Goal: Transaction & Acquisition: Purchase product/service

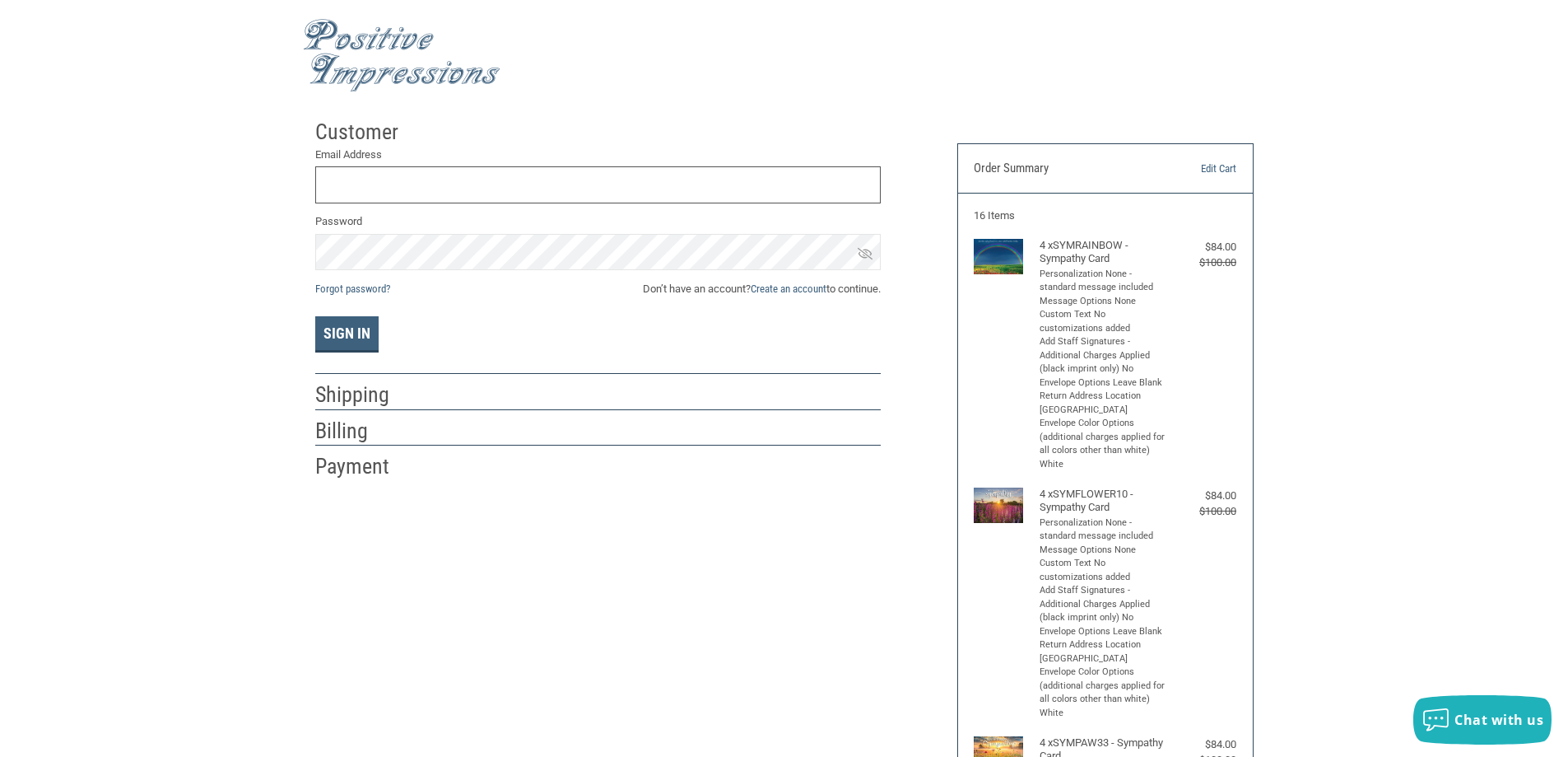
type input "[EMAIL_ADDRESS][DOMAIN_NAME]"
click at [866, 248] on icon at bounding box center [865, 254] width 15 height 15
click at [333, 342] on button "Sign In" at bounding box center [347, 334] width 64 height 36
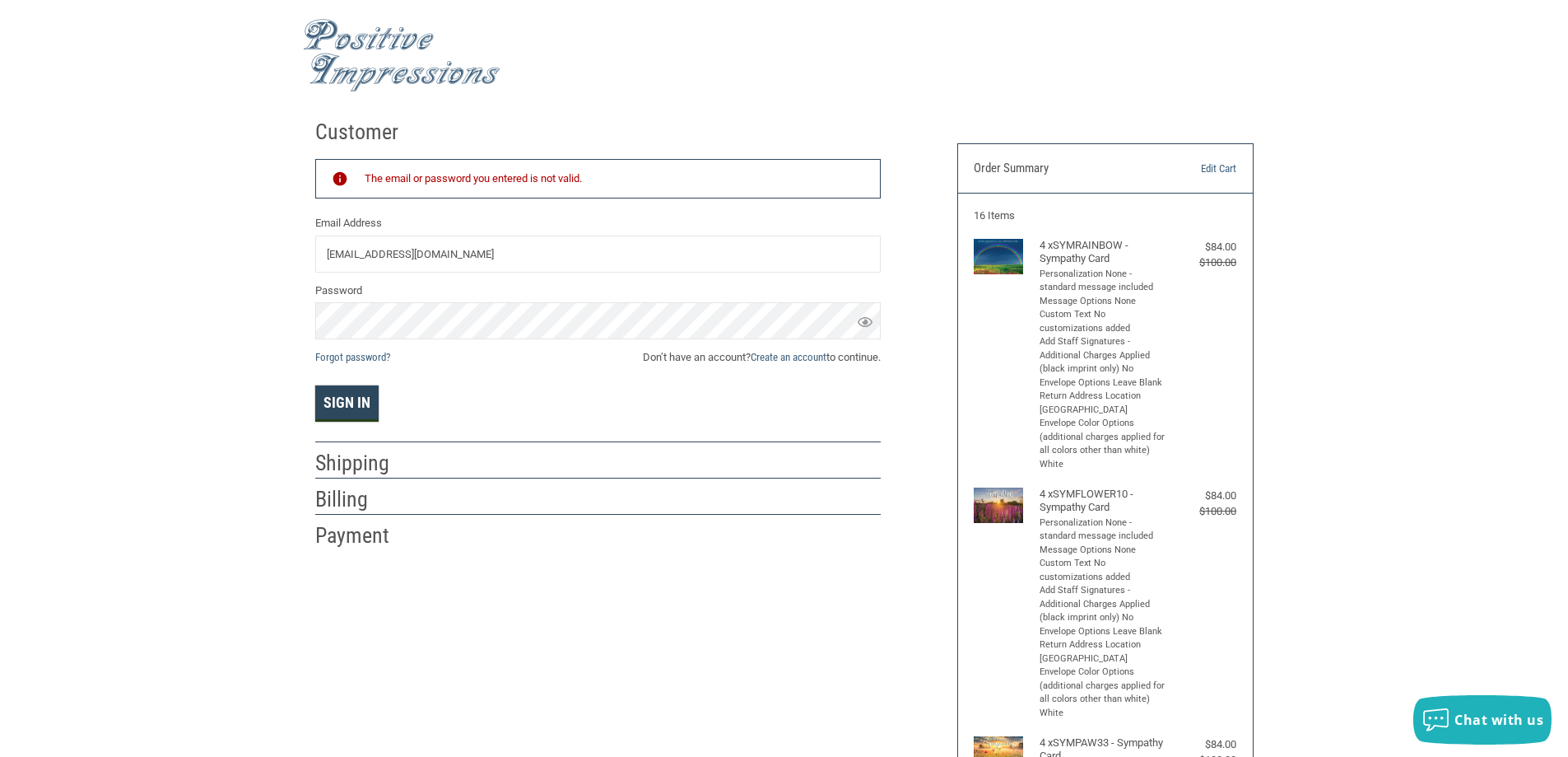
click at [356, 406] on button "Sign In" at bounding box center [347, 403] width 64 height 36
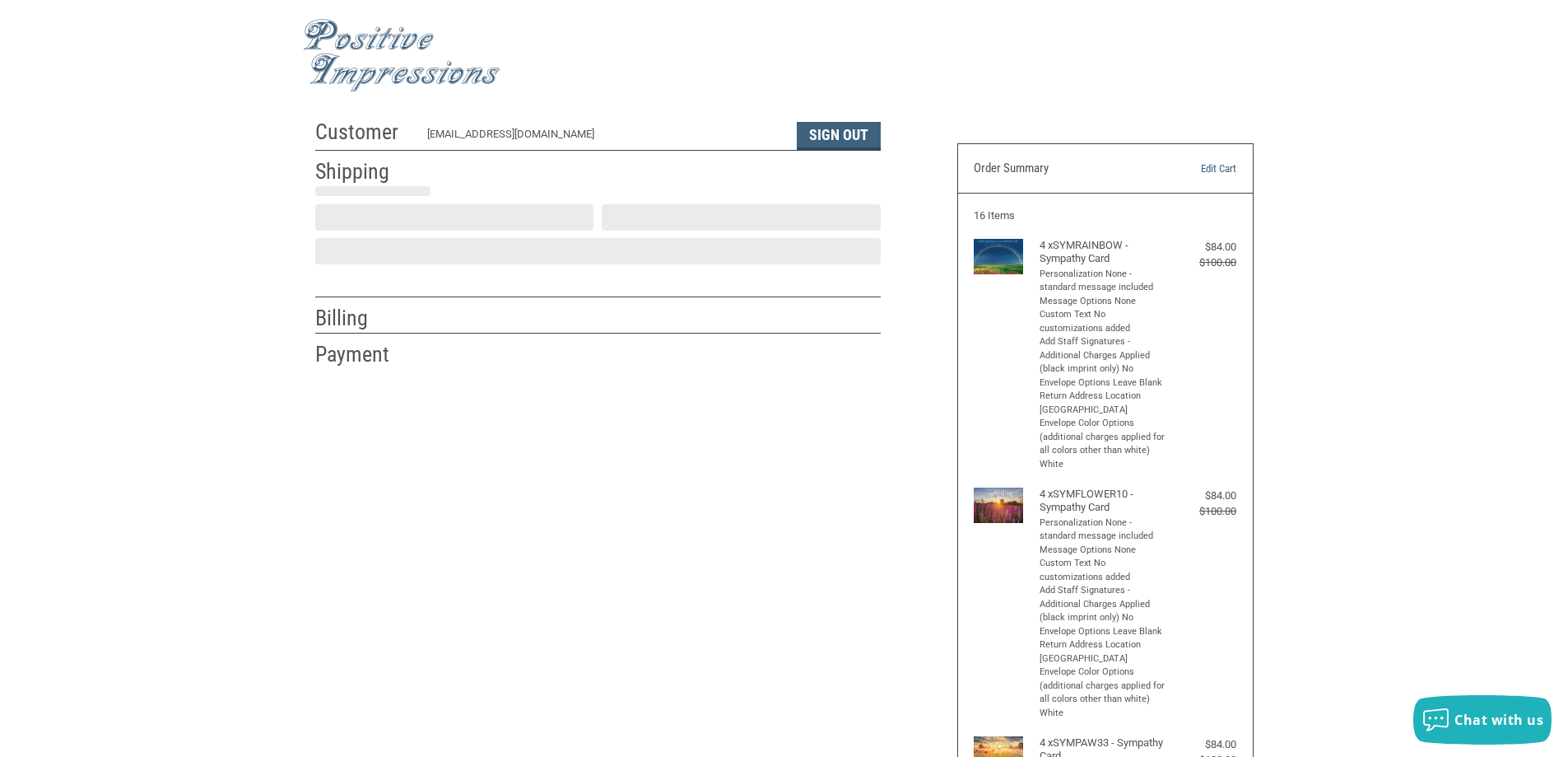
select select "US"
select select "IA"
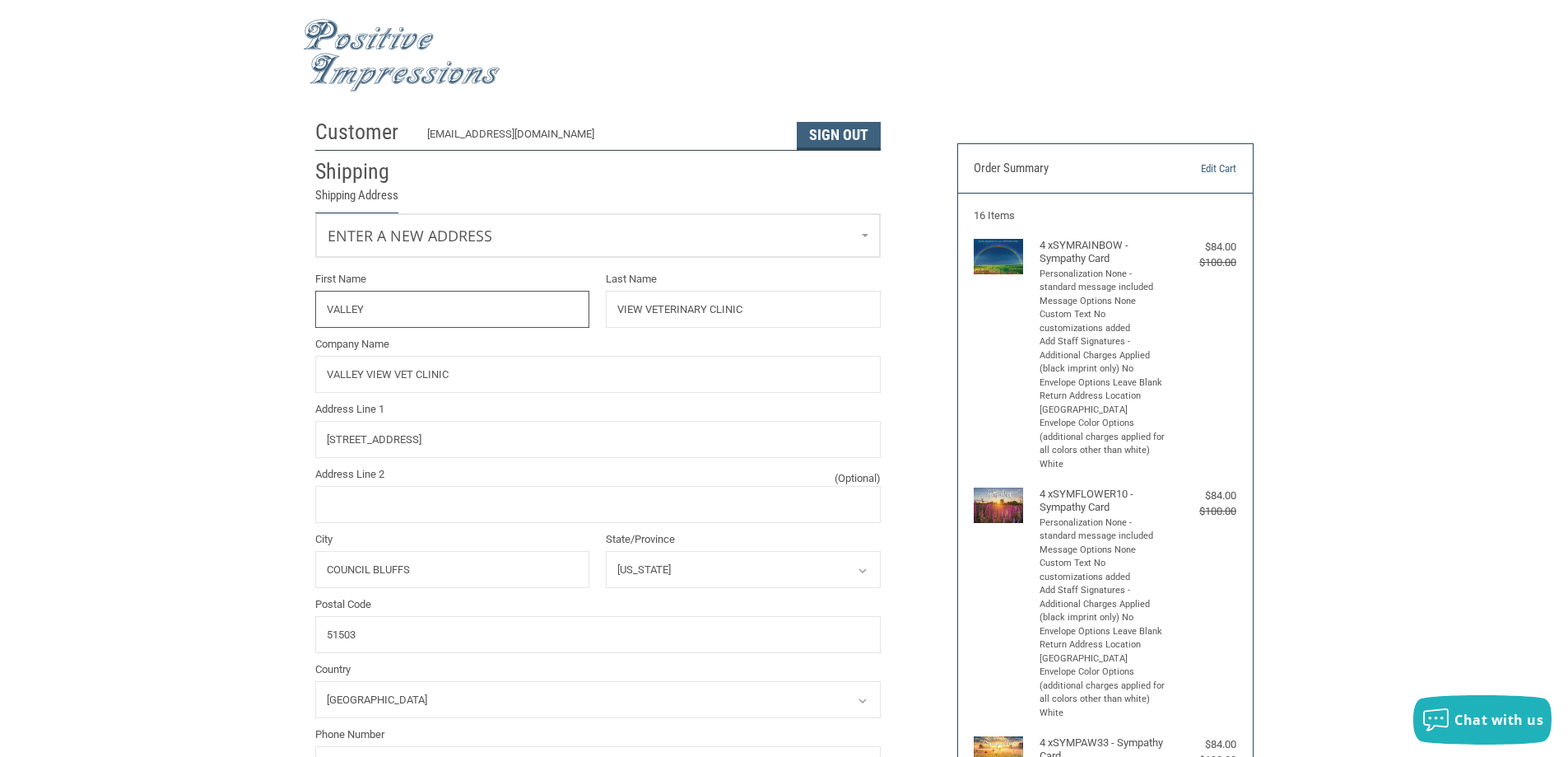
radio input "true"
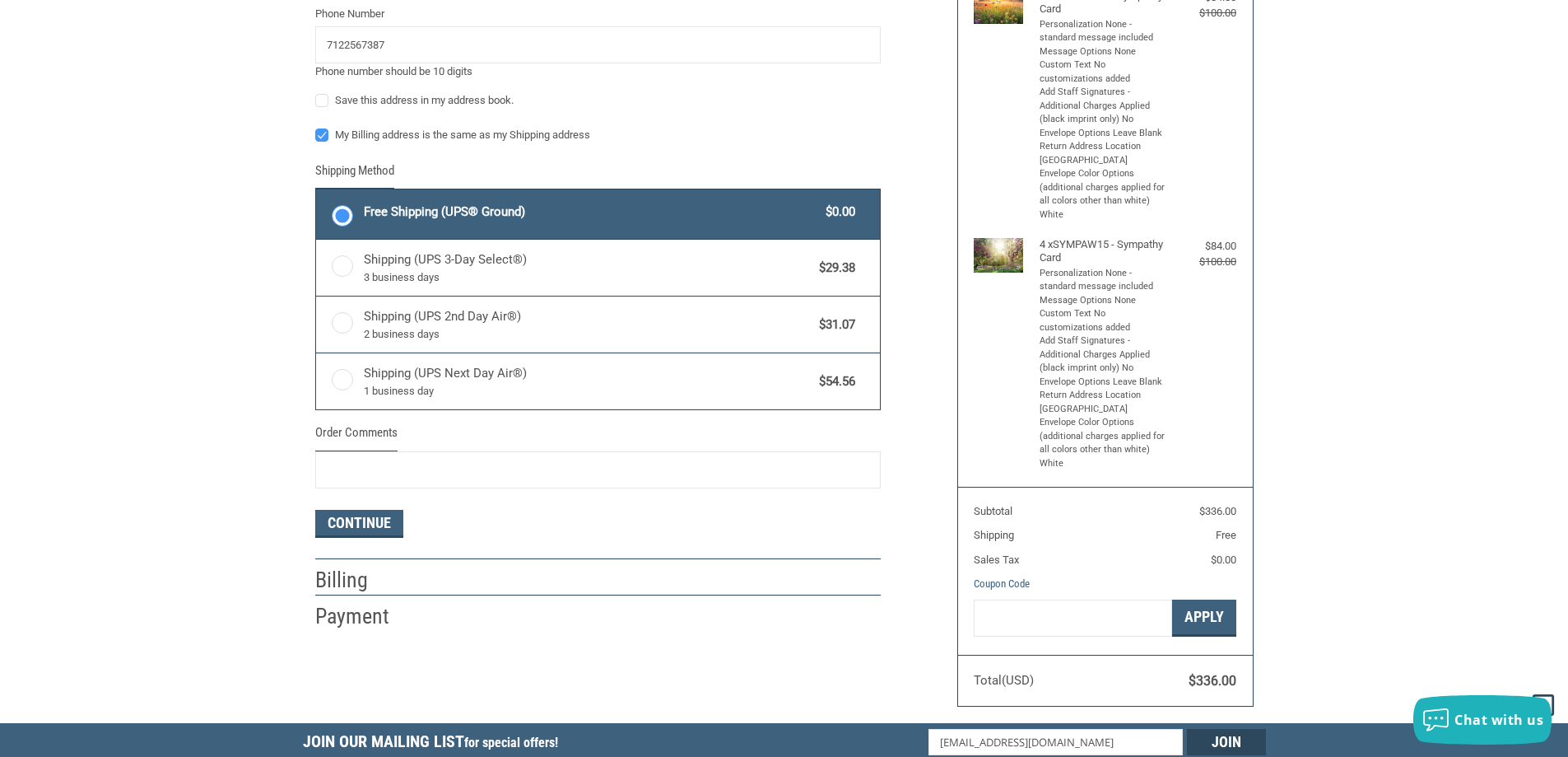
scroll to position [823, 0]
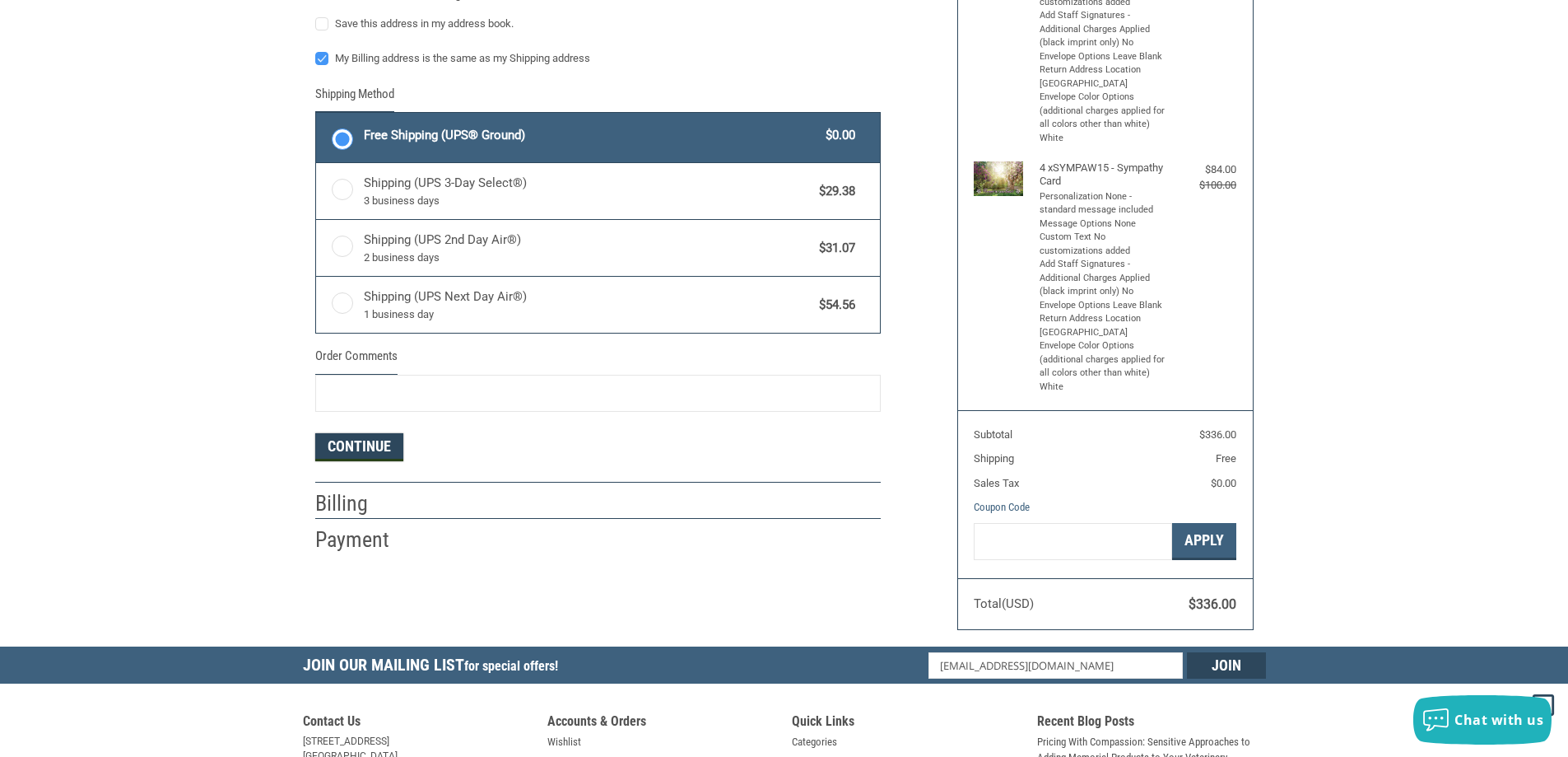
click at [354, 449] on button "Continue" at bounding box center [359, 447] width 88 height 28
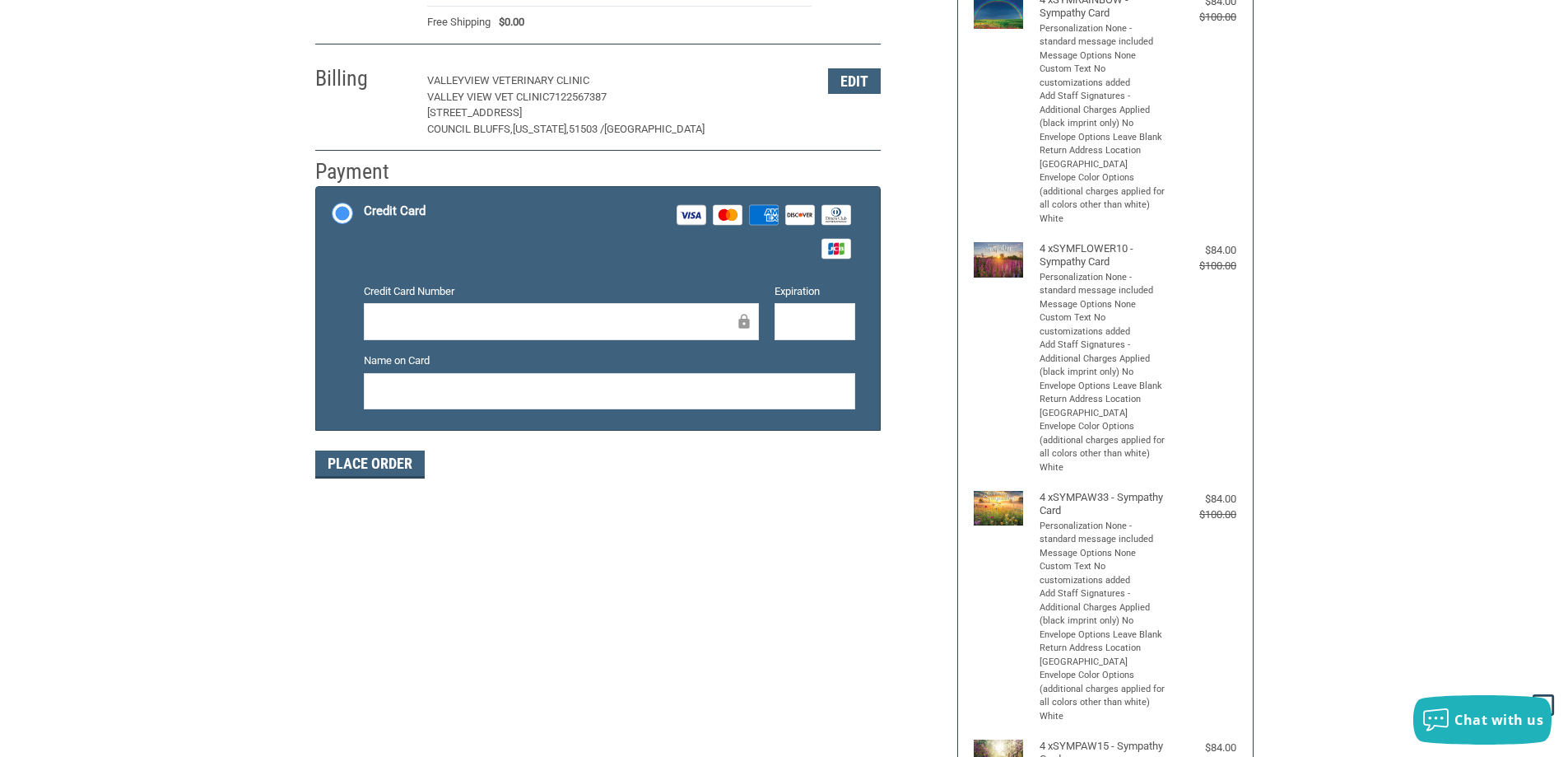
scroll to position [163, 0]
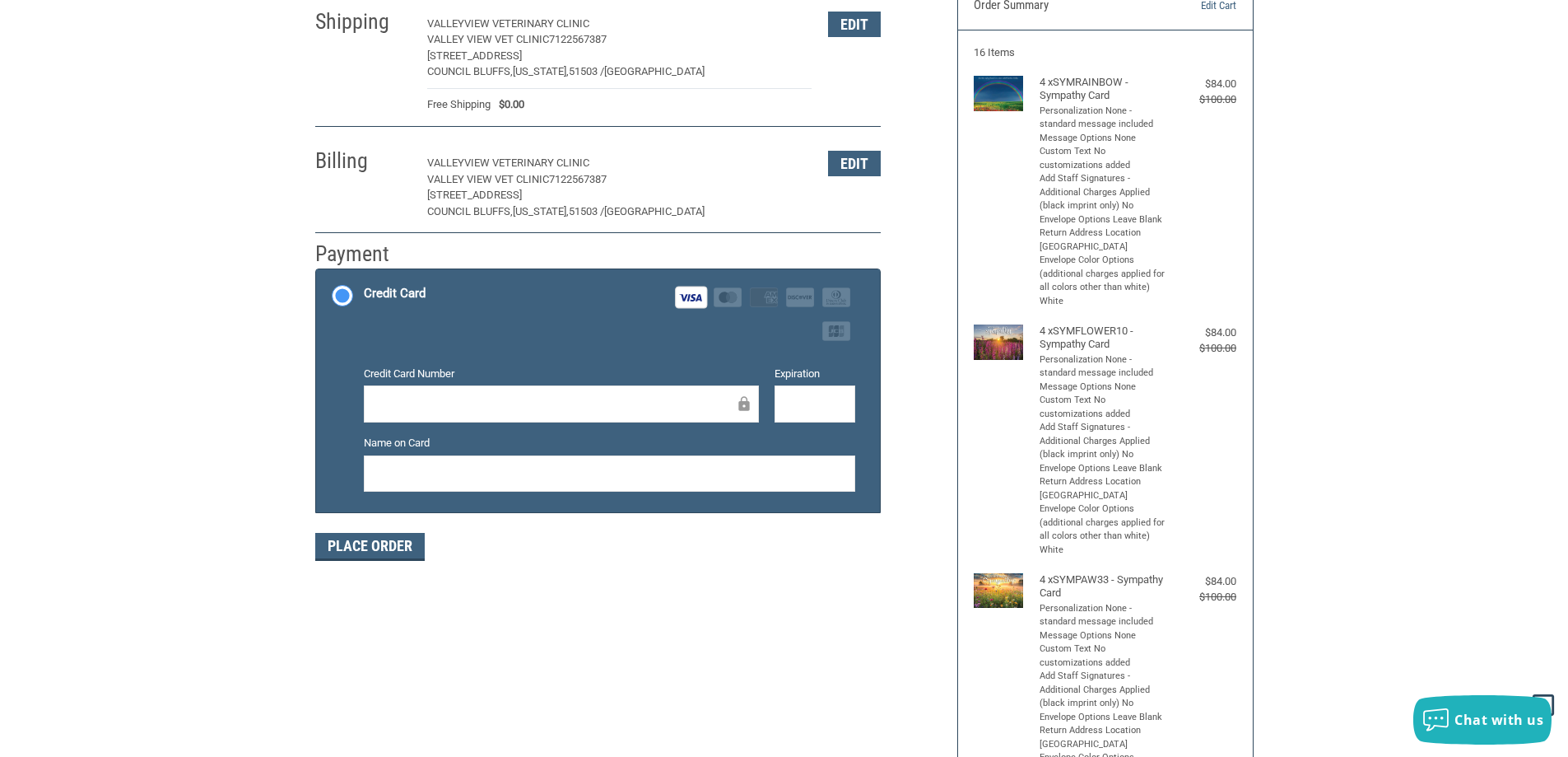
click at [588, 447] on label "Name on Card" at bounding box center [609, 444] width 491 height 17
click at [418, 667] on div "Customer valleyviewvet@hotmail.com Sign Out Shipping VALLEY VIEW VETERINARY CLI…" at bounding box center [784, 628] width 963 height 1359
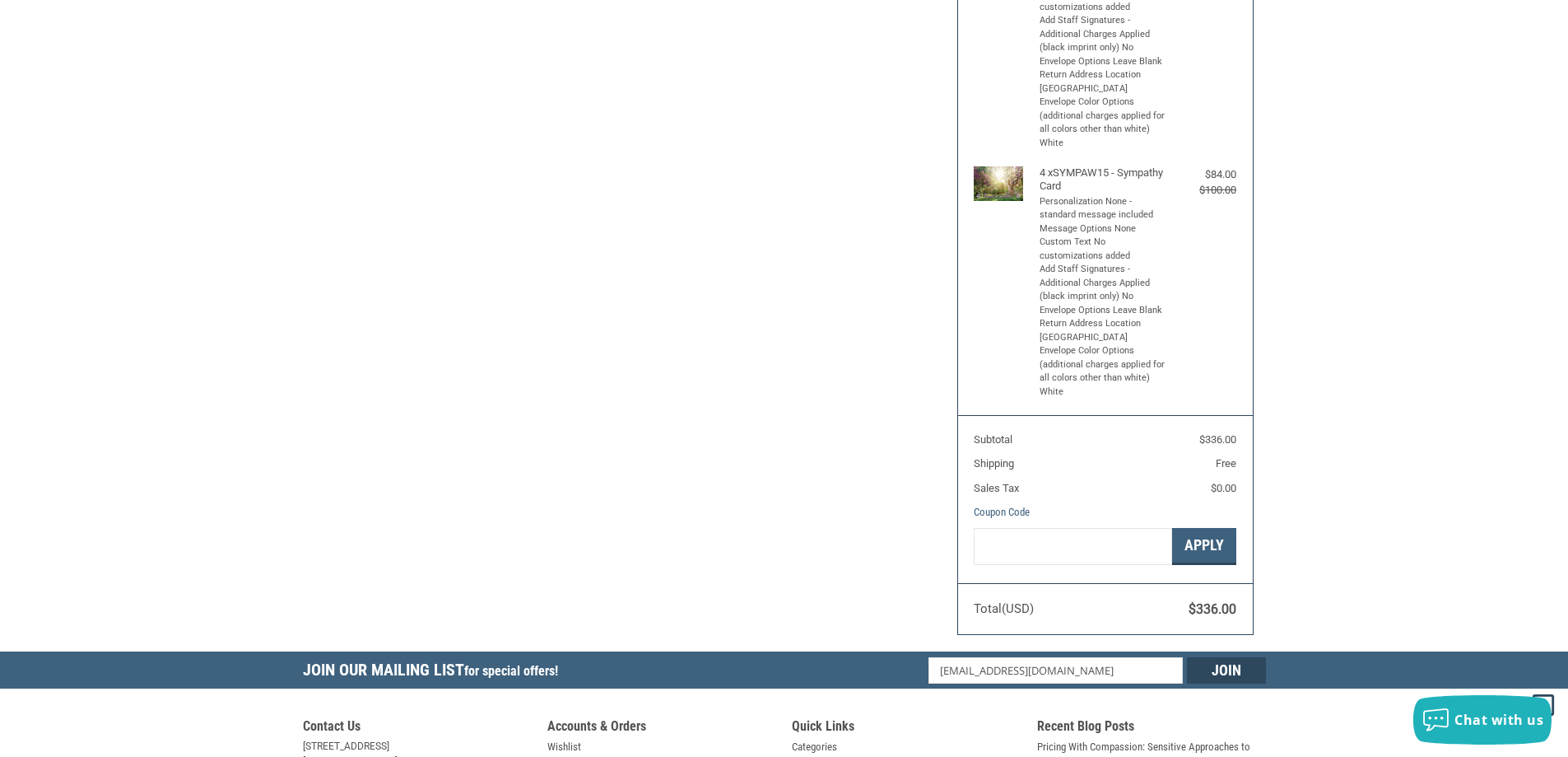
scroll to position [823, 0]
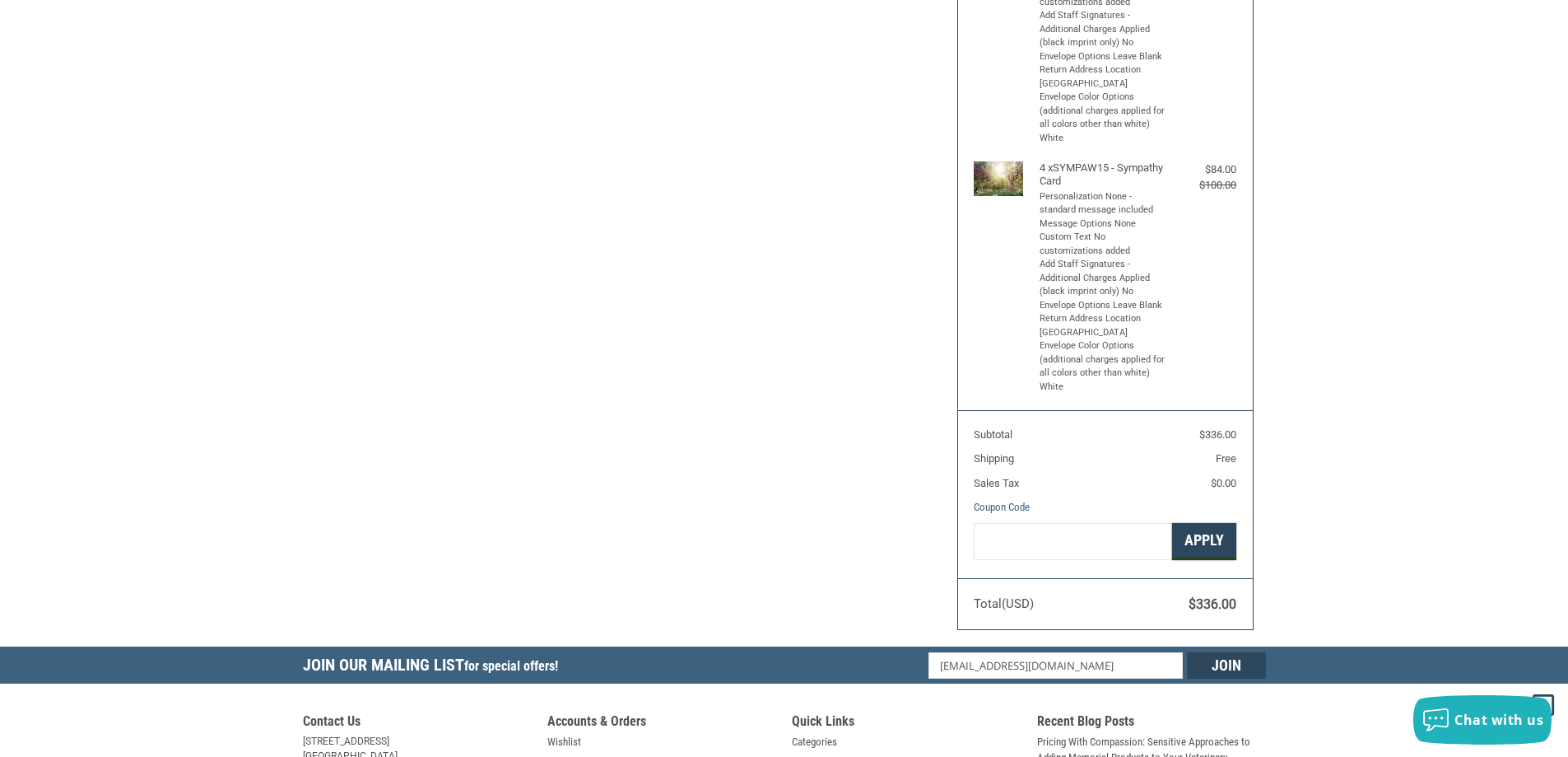
click at [1203, 535] on button "Apply" at bounding box center [1204, 542] width 65 height 37
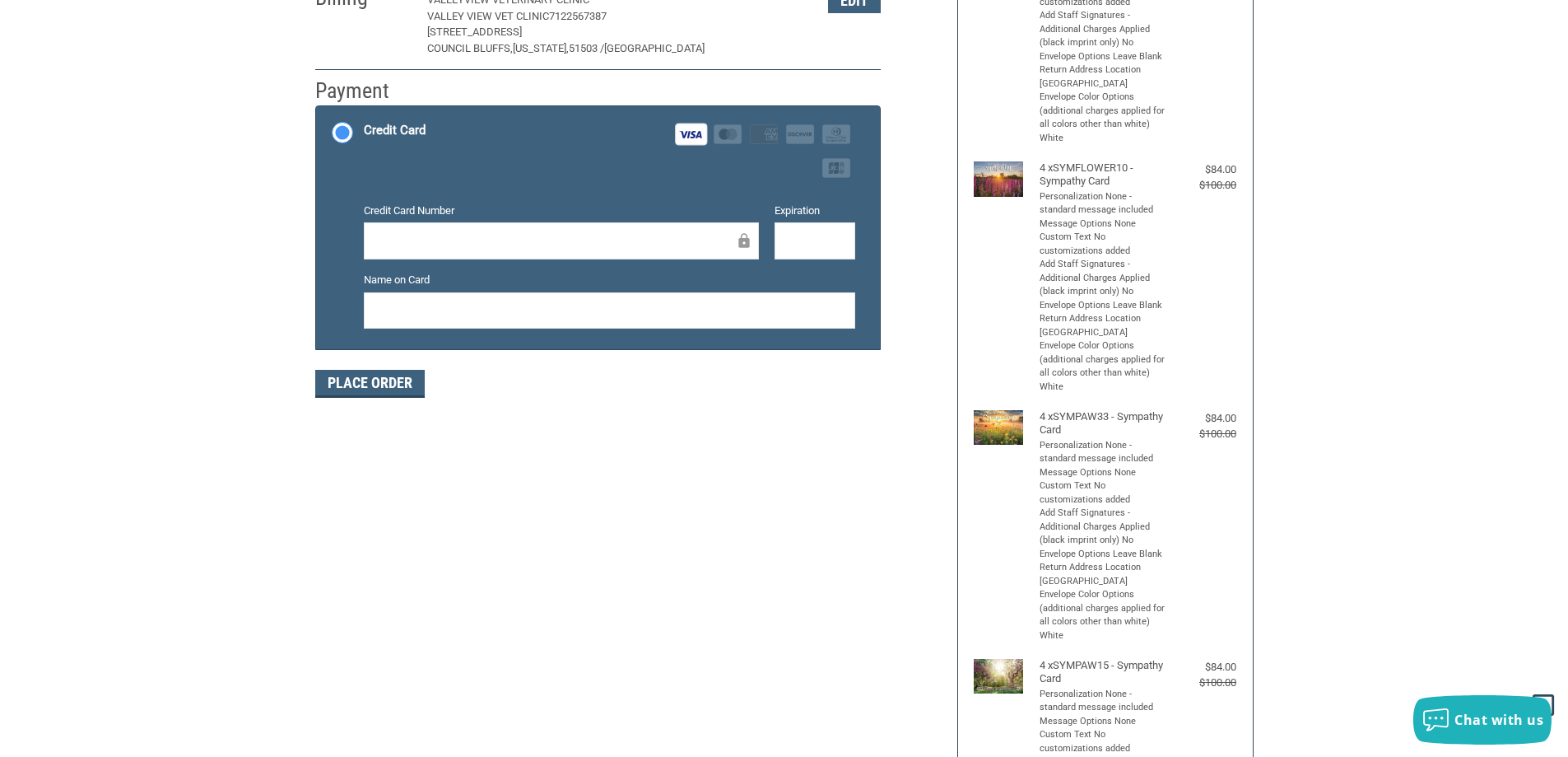
scroll to position [247, 0]
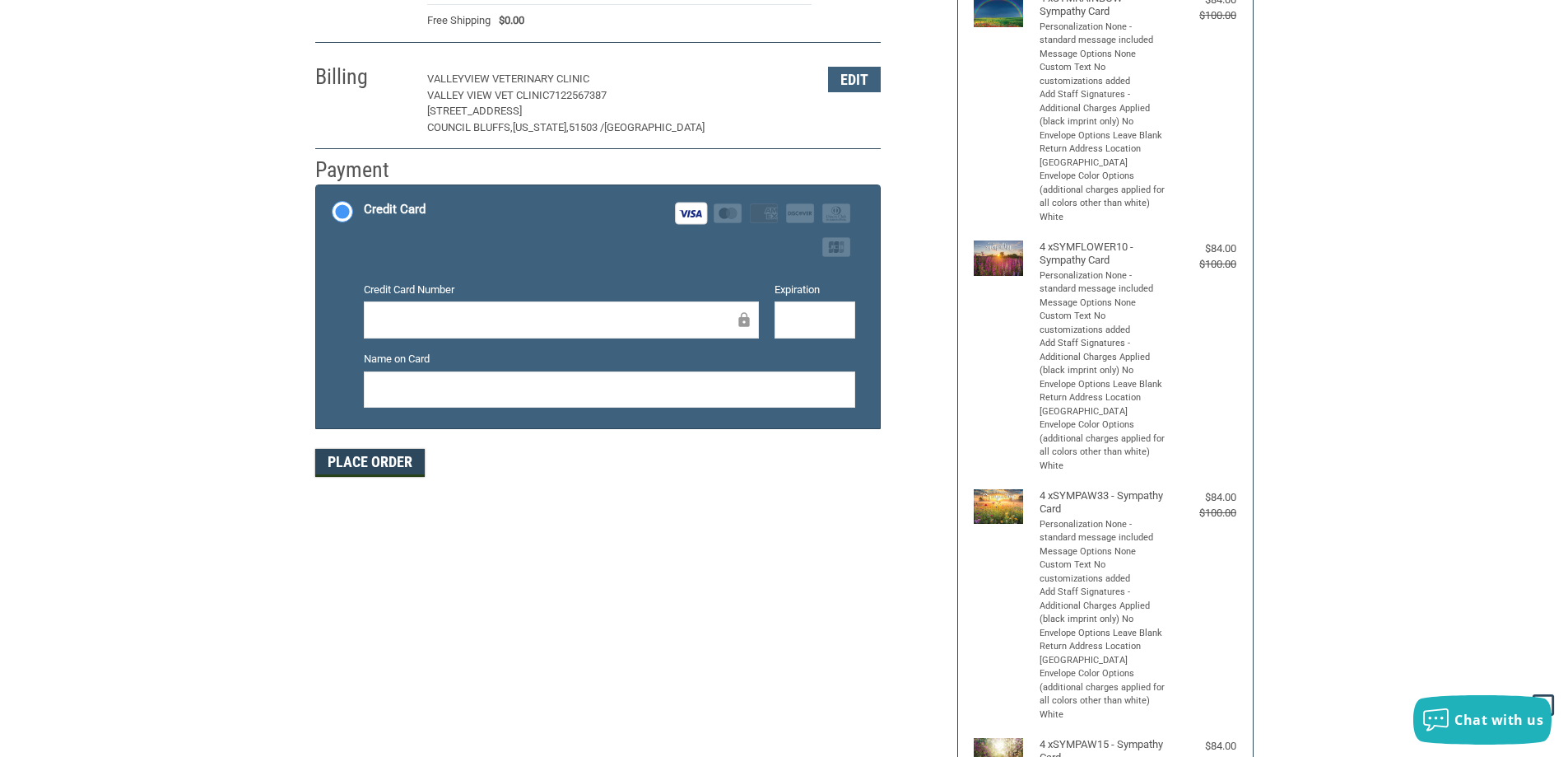
click at [405, 462] on button "Place Order" at bounding box center [370, 463] width 109 height 28
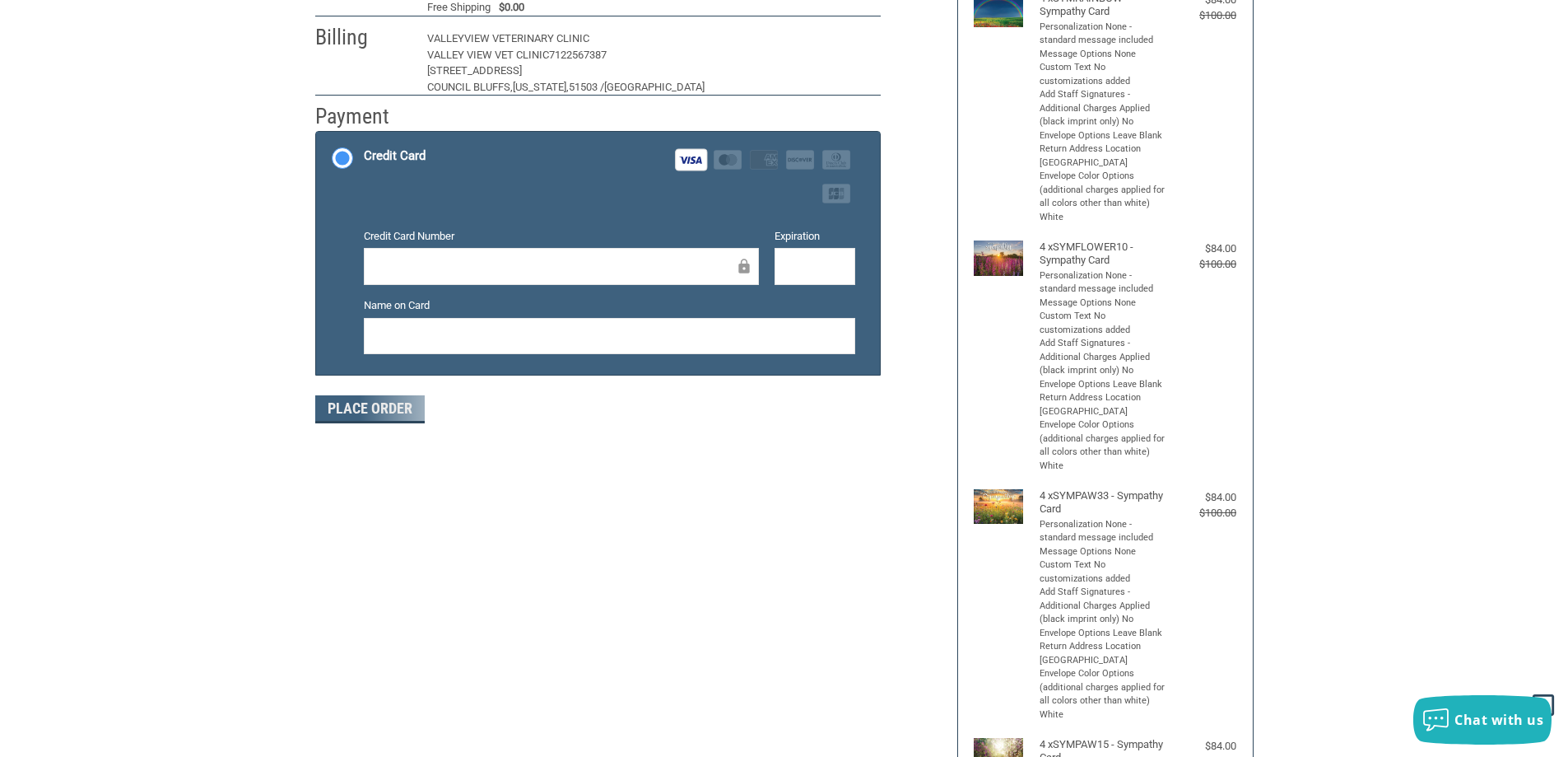
scroll to position [191, 0]
